Goal: Task Accomplishment & Management: Manage account settings

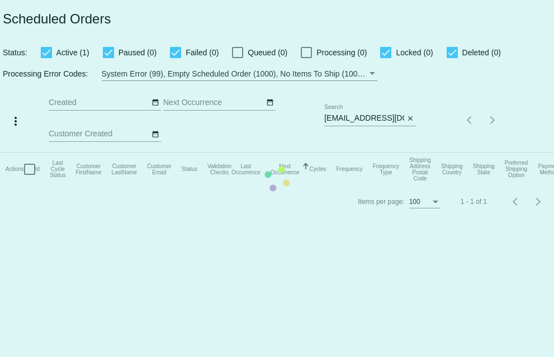
click at [325, 153] on mat-table "Actions Id Last Cycle Status Customer FirstName Customer LastName Customer Emai…" at bounding box center [277, 170] width 554 height 34
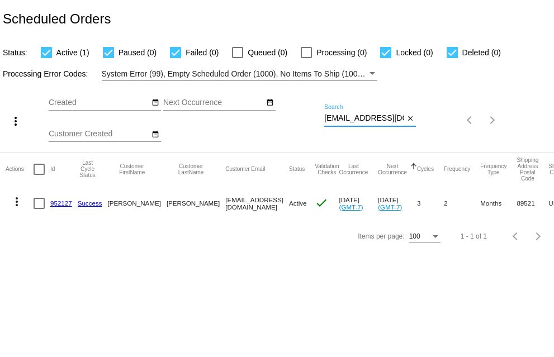
scroll to position [0, 20]
click at [501, 124] on div "more_vert Sep Jan Feb Mar Apr 1" at bounding box center [277, 116] width 554 height 71
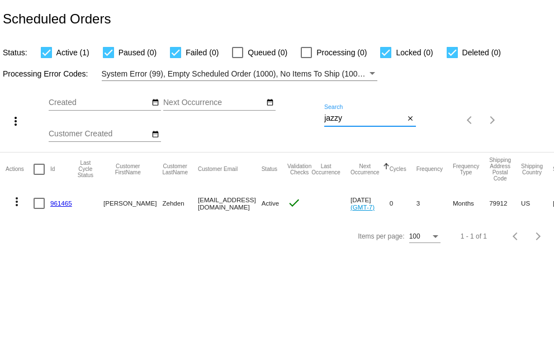
type input "jazzy"
click at [15, 203] on mat-icon "more_vert" at bounding box center [16, 201] width 13 height 13
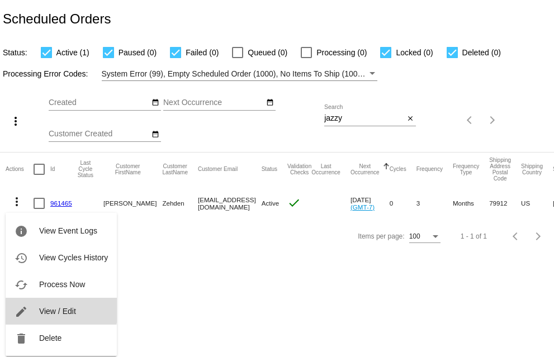
click at [45, 310] on span "View / Edit" at bounding box center [57, 311] width 37 height 9
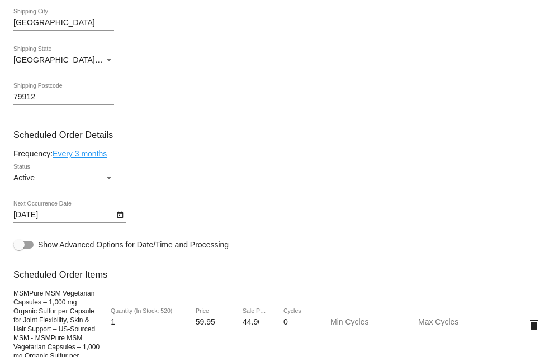
scroll to position [422, 0]
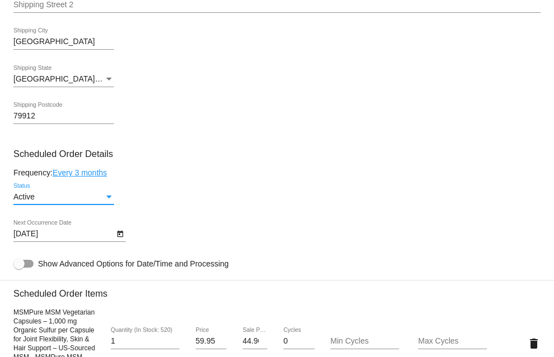
click at [108, 200] on div "Status" at bounding box center [109, 197] width 10 height 9
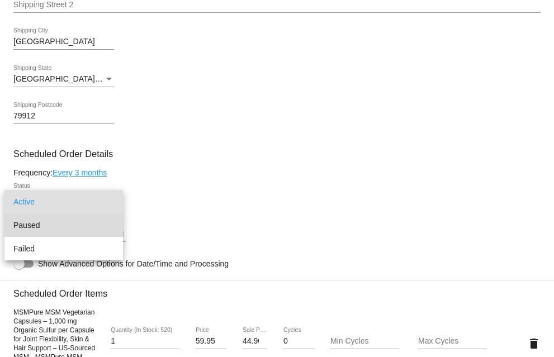
click at [39, 222] on span "Paused" at bounding box center [63, 225] width 101 height 23
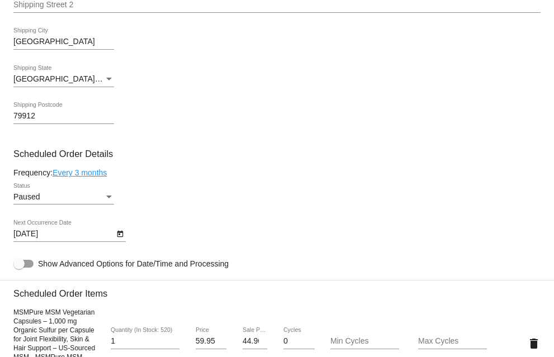
click at [210, 184] on mat-card-content "Customer 6749505: Jacqueline Zehden jazzyzehden@gmail.com Customer Shipping Ent…" at bounding box center [276, 303] width 527 height 1102
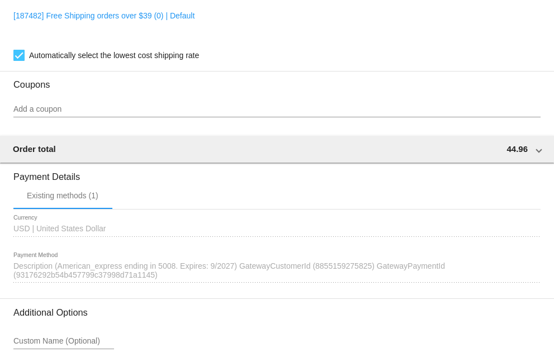
scroll to position [981, 0]
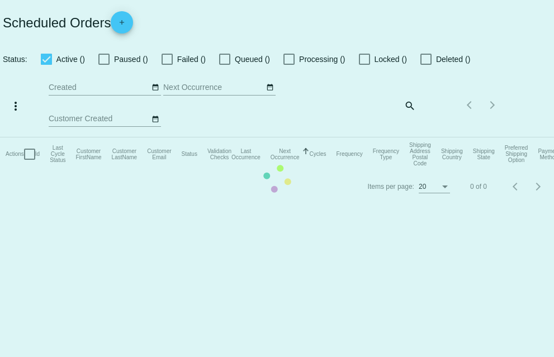
checkbox input "true"
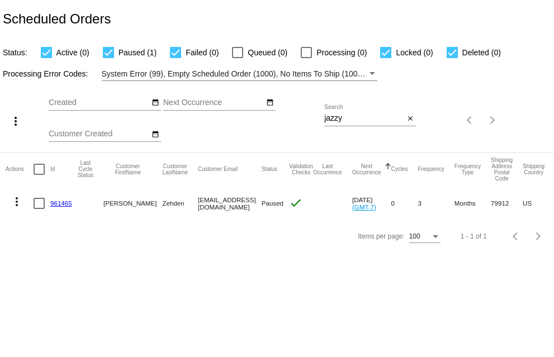
click at [18, 201] on mat-icon "more_vert" at bounding box center [16, 201] width 13 height 13
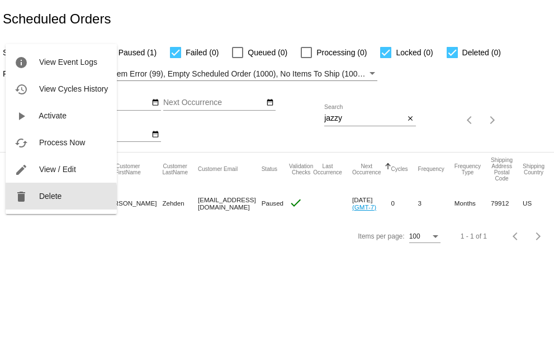
click at [18, 201] on mat-icon "delete" at bounding box center [21, 196] width 13 height 13
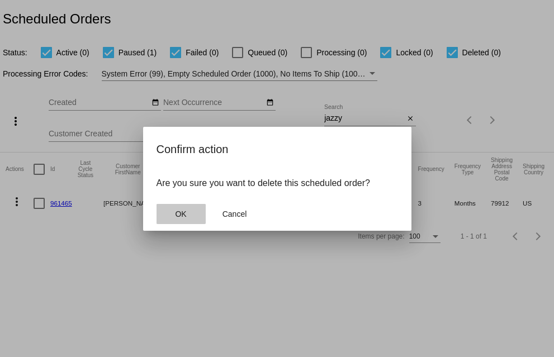
click at [174, 213] on button "OK" at bounding box center [181, 214] width 49 height 20
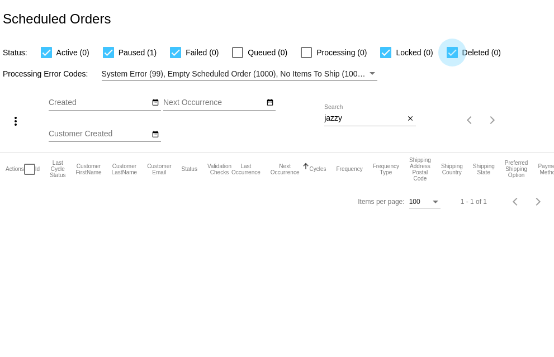
click at [452, 50] on div at bounding box center [452, 52] width 11 height 11
click at [452, 58] on input "Deleted (0)" at bounding box center [452, 58] width 1 height 1
click at [451, 51] on div at bounding box center [452, 52] width 11 height 11
click at [452, 58] on input "Deleted (0)" at bounding box center [452, 58] width 1 height 1
checkbox input "true"
